Goal: Information Seeking & Learning: Learn about a topic

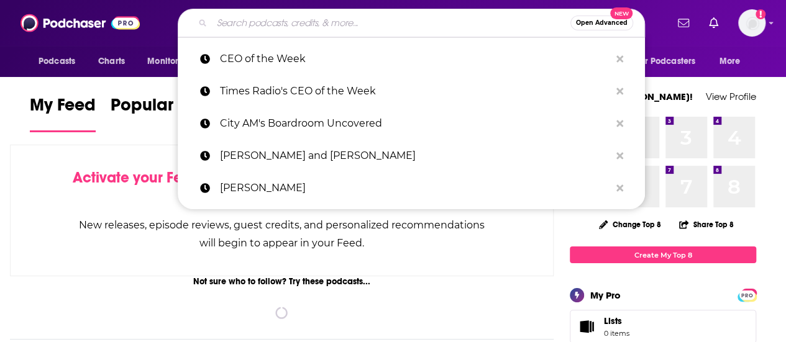
click at [251, 19] on input "Search podcasts, credits, & more..." at bounding box center [391, 23] width 359 height 20
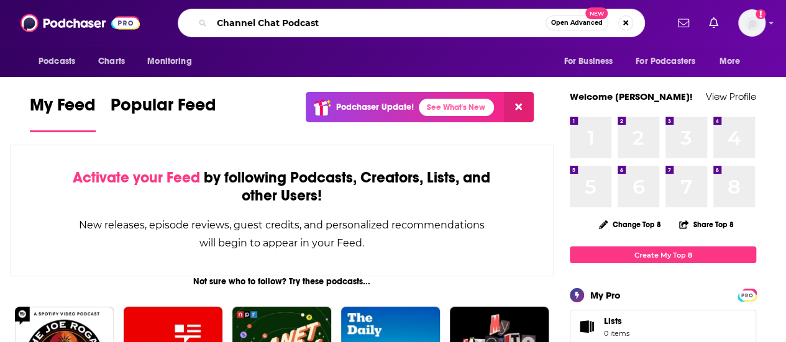
type input "Channel Chat Podcast"
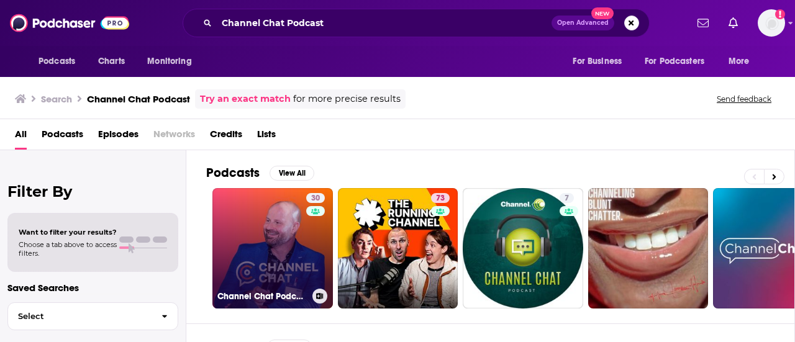
click at [295, 265] on link "30 Channel Chat Podcast" at bounding box center [273, 248] width 121 height 121
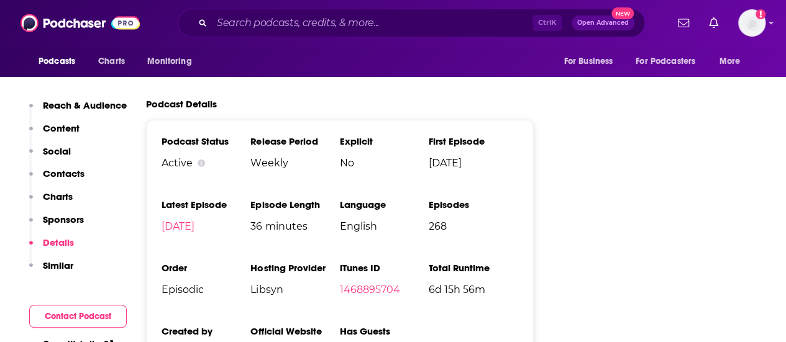
scroll to position [1568, 0]
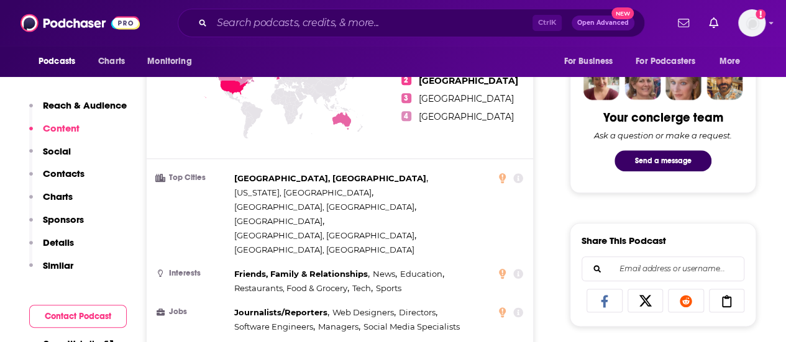
scroll to position [602, 0]
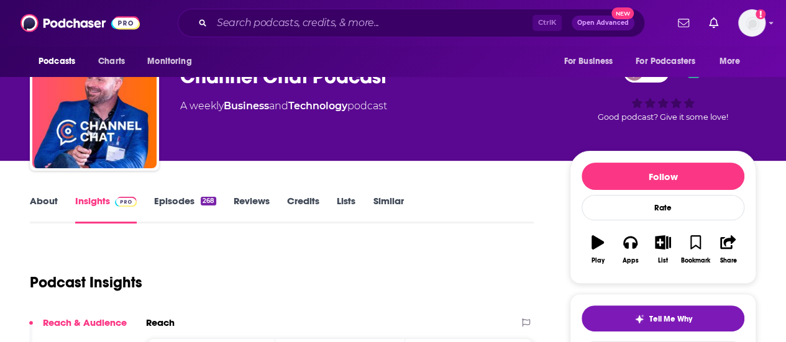
scroll to position [0, 0]
